Goal: Information Seeking & Learning: Check status

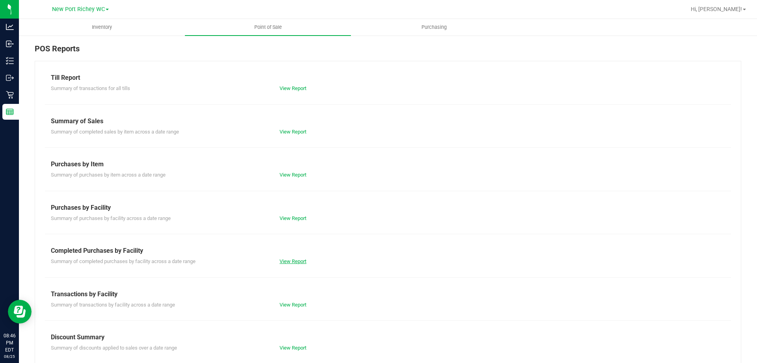
click at [281, 262] on link "View Report" at bounding box center [293, 261] width 27 height 6
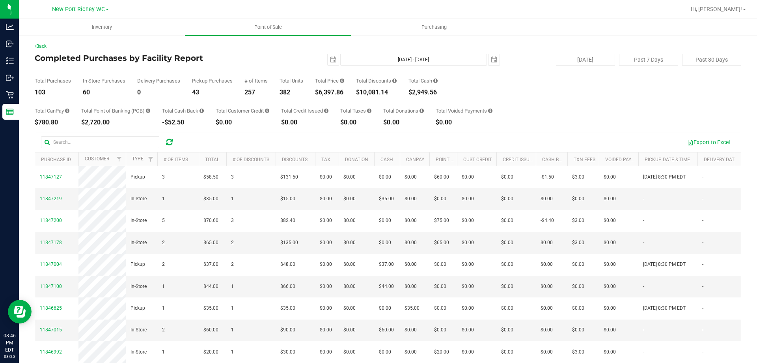
drag, startPoint x: 320, startPoint y: 90, endPoint x: 344, endPoint y: 92, distance: 24.1
click at [344, 92] on div "$6,397.86" at bounding box center [329, 92] width 29 height 6
copy div "6,397.86"
click at [328, 60] on span "select" at bounding box center [333, 59] width 11 height 11
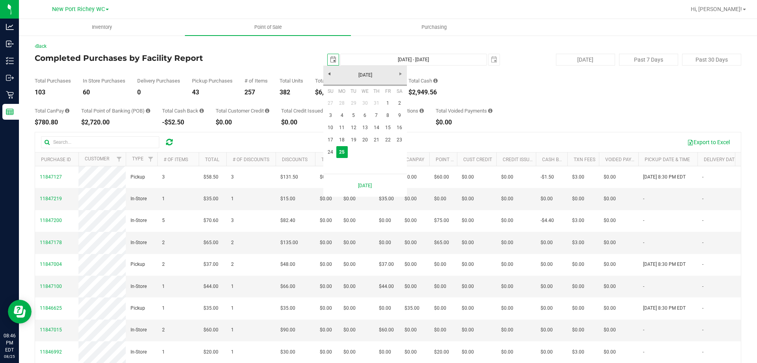
scroll to position [0, 20]
click at [386, 103] on link "1" at bounding box center [387, 103] width 11 height 12
type input "2025-08-01"
type input "Aug 1, 2025 - Aug 25, 2025"
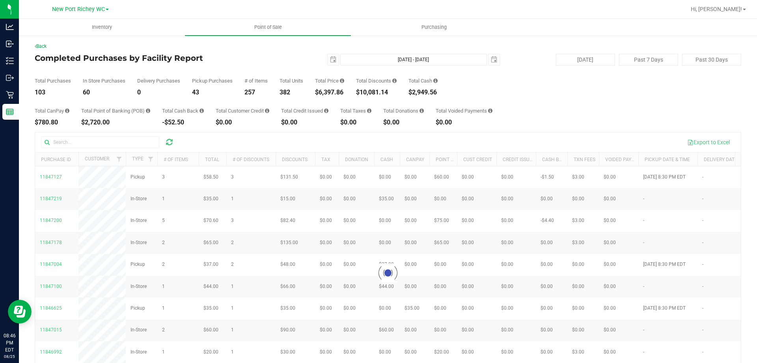
click at [321, 91] on div "$6,397.86" at bounding box center [329, 92] width 29 height 6
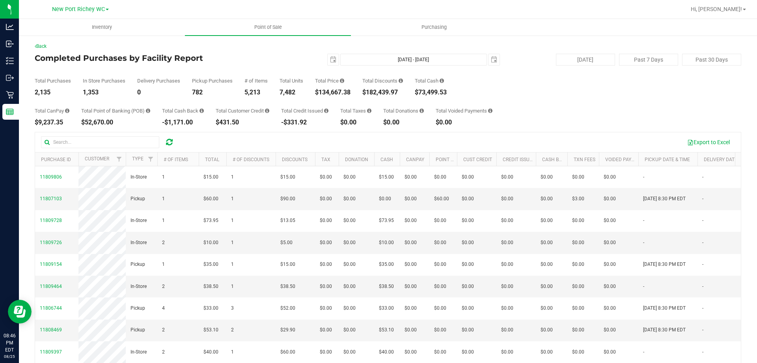
drag, startPoint x: 319, startPoint y: 92, endPoint x: 355, endPoint y: 91, distance: 35.9
click at [355, 91] on div "Total Purchases 2,135 In Store Purchases 1,353 Delivery Purchases 0 Pickup Purc…" at bounding box center [388, 80] width 707 height 30
copy div "134,667.38"
click at [328, 54] on span "select" at bounding box center [333, 59] width 11 height 11
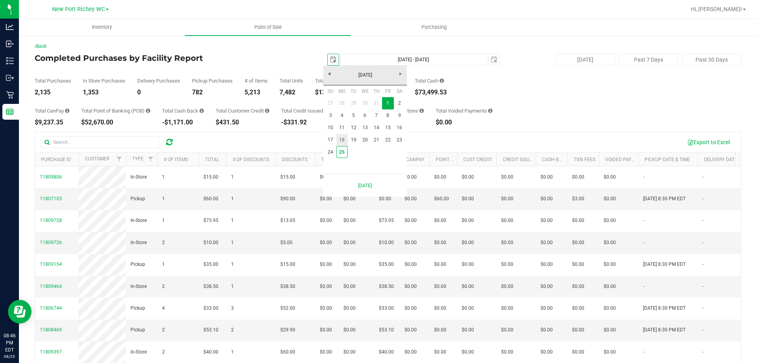
scroll to position [0, 20]
click at [342, 149] on link "25" at bounding box center [341, 152] width 11 height 12
type input "2025-08-25"
type input "Aug 25, 2025 - Aug 25, 2025"
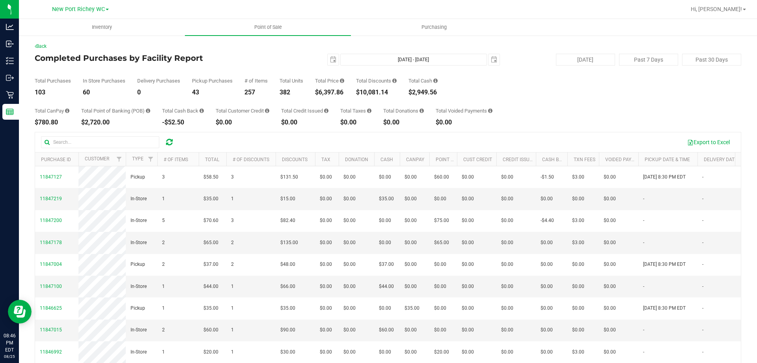
drag, startPoint x: 363, startPoint y: 89, endPoint x: 402, endPoint y: 93, distance: 39.2
click at [402, 93] on div "Total Purchases 103 In Store Purchases 60 Delivery Purchases 0 Pickup Purchases…" at bounding box center [388, 80] width 707 height 30
copy div "10,081.14"
